Goal: Task Accomplishment & Management: Manage account settings

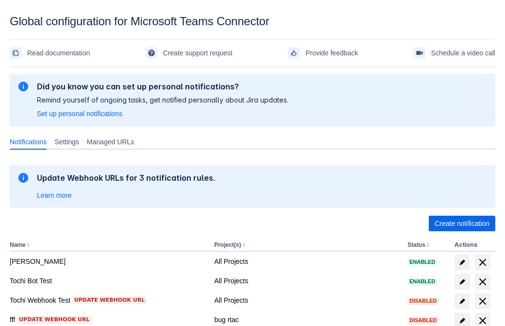
click at [461, 223] on span "Create notification" at bounding box center [461, 223] width 55 height 16
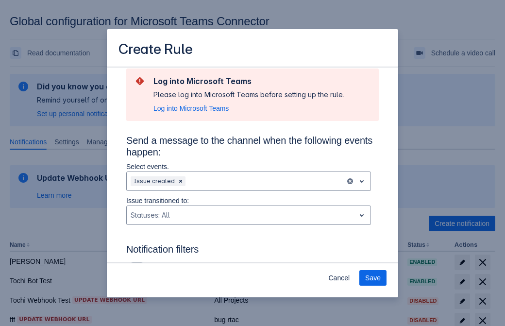
scroll to position [636, 0]
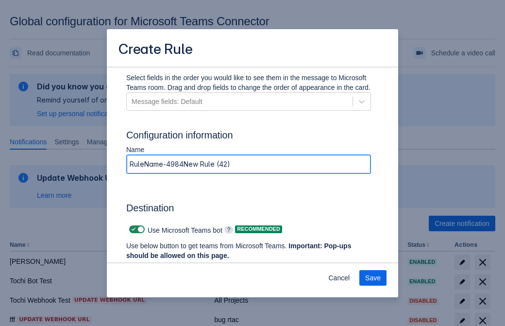
type input "RuleName-49841New Rule (42)"
click at [180, 266] on span "Authenticate in Microsoft Teams" at bounding box center [180, 274] width 96 height 16
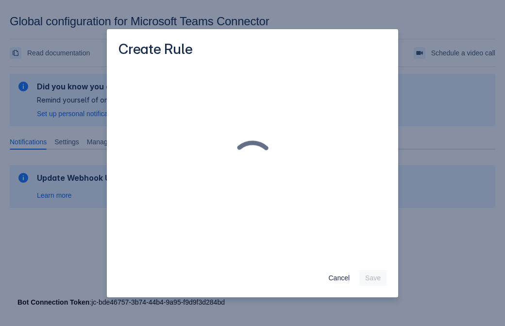
scroll to position [0, 0]
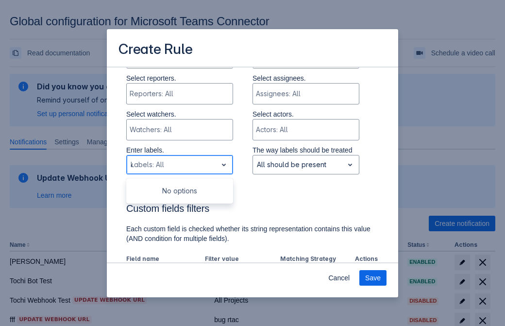
type input "49841_label"
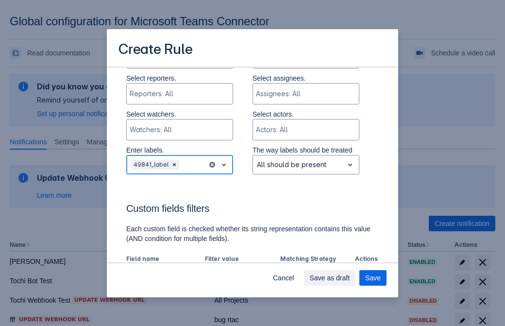
scroll to position [674, 0]
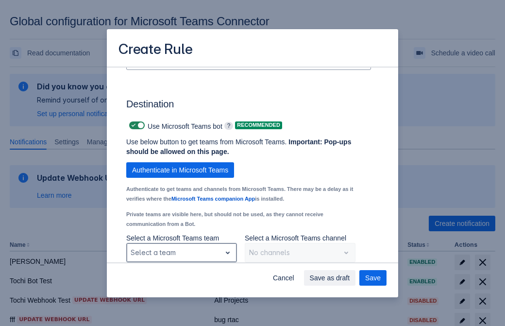
click at [181, 252] on div "Scrollable content" at bounding box center [173, 252] width 86 height 12
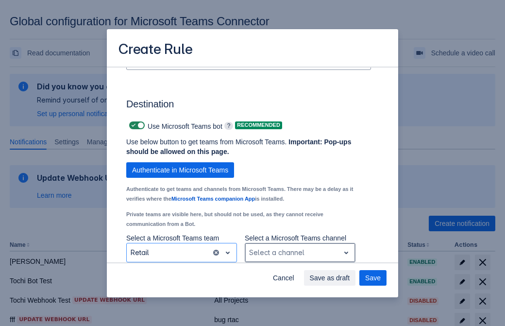
click at [299, 252] on div "Scrollable content" at bounding box center [292, 252] width 86 height 12
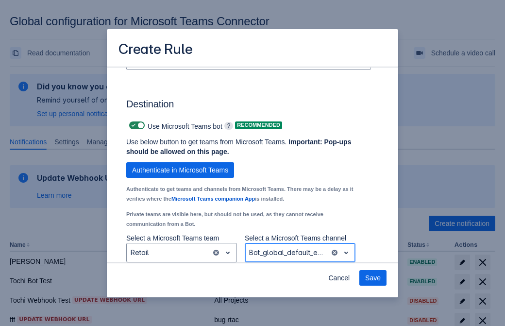
click at [373, 277] on span "Save" at bounding box center [373, 278] width 16 height 16
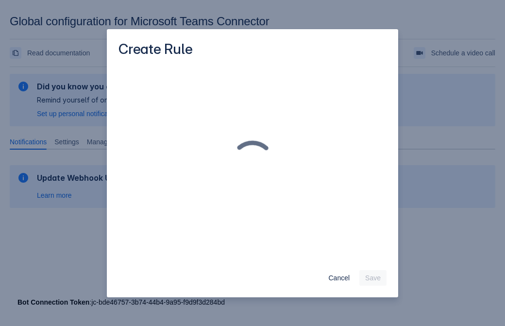
scroll to position [0, 0]
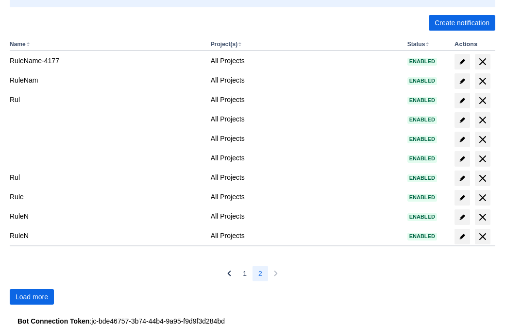
click at [32, 296] on span "Load more" at bounding box center [32, 297] width 33 height 16
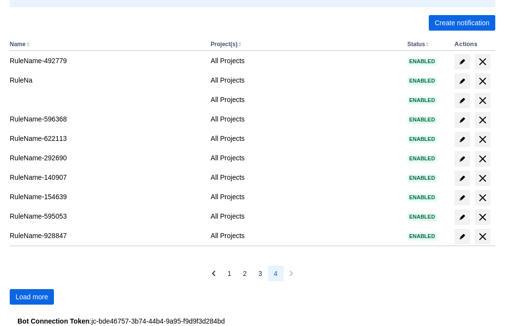
click at [32, 296] on span "Load more" at bounding box center [32, 297] width 33 height 16
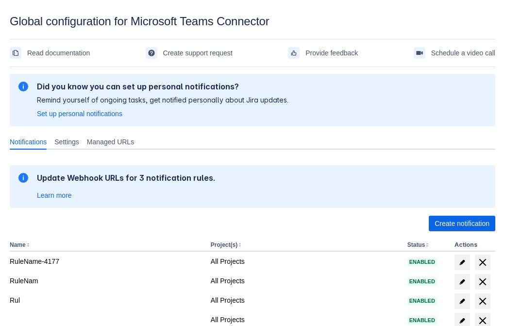
scroll to position [200, 0]
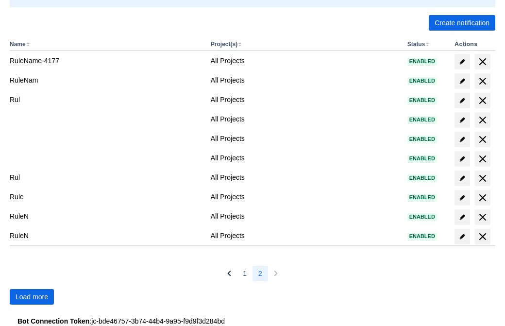
click at [32, 296] on span "Load more" at bounding box center [32, 297] width 33 height 16
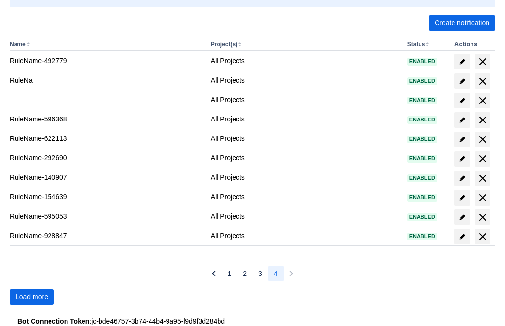
click at [32, 296] on span "Load more" at bounding box center [32, 297] width 33 height 16
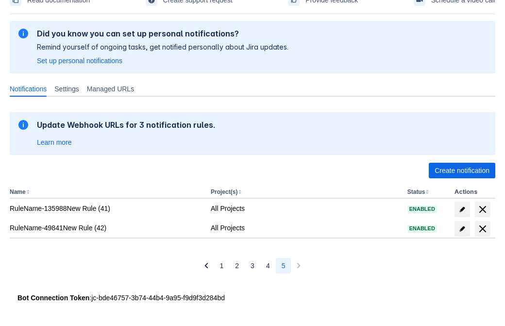
scroll to position [53, 0]
click at [482, 228] on span "delete" at bounding box center [482, 229] width 12 height 12
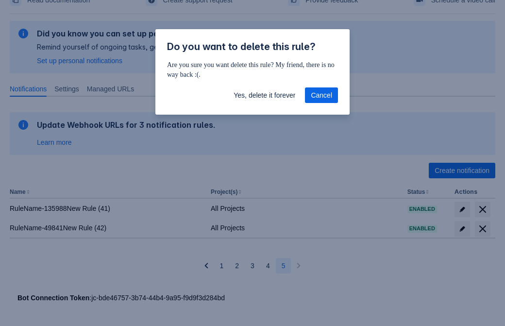
click at [264, 95] on span "Yes, delete it forever" at bounding box center [264, 95] width 62 height 16
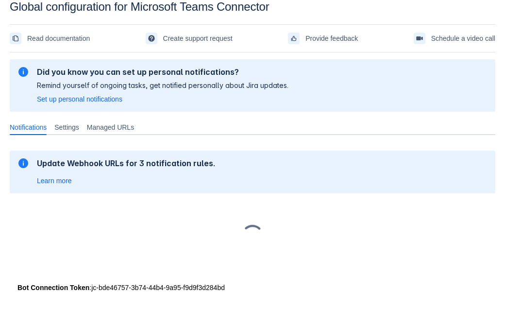
scroll to position [15, 0]
